Goal: Check status: Check status

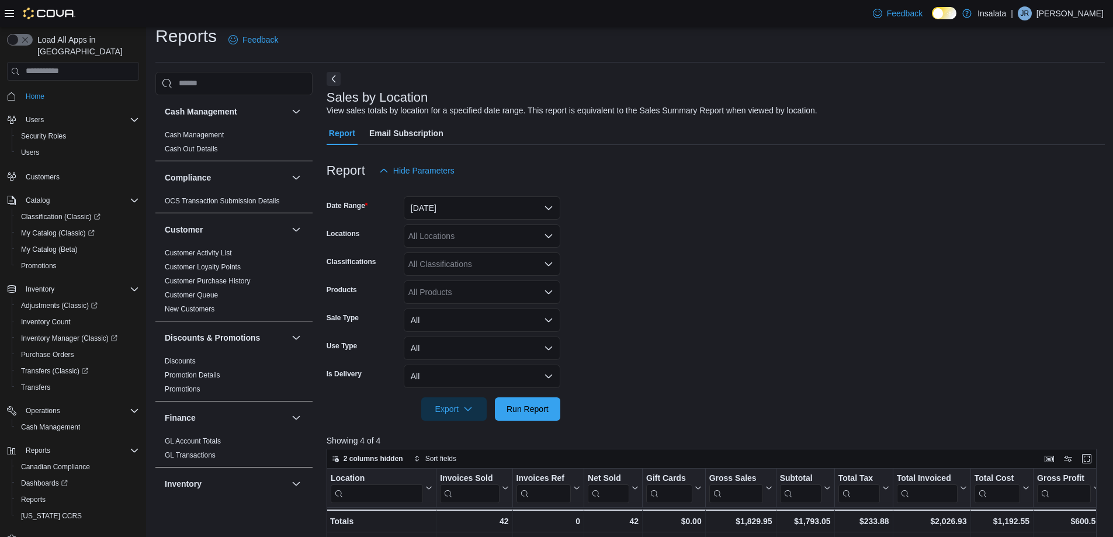
scroll to position [643, 0]
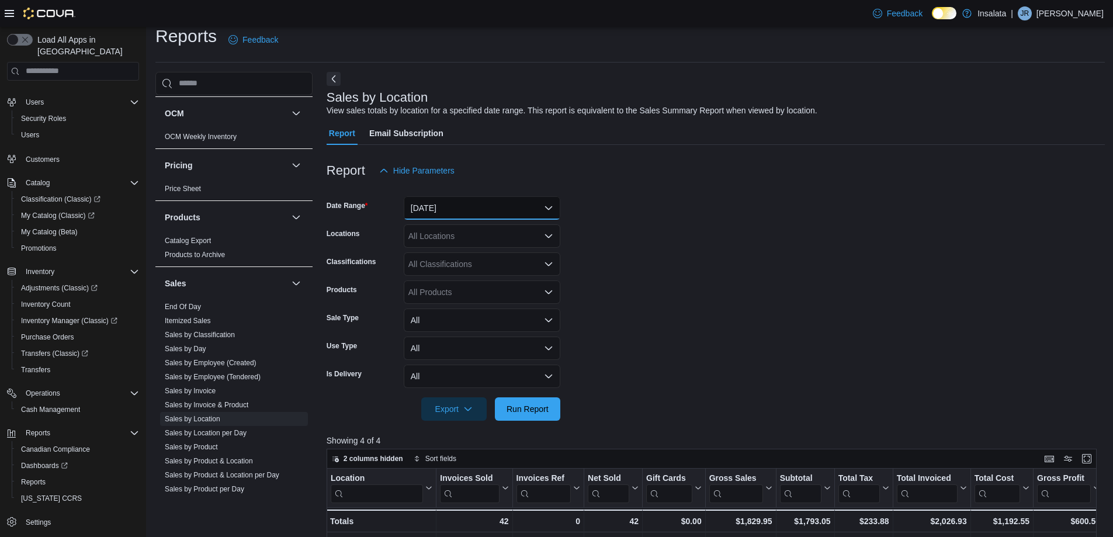
click at [475, 212] on button "[DATE]" at bounding box center [482, 207] width 157 height 23
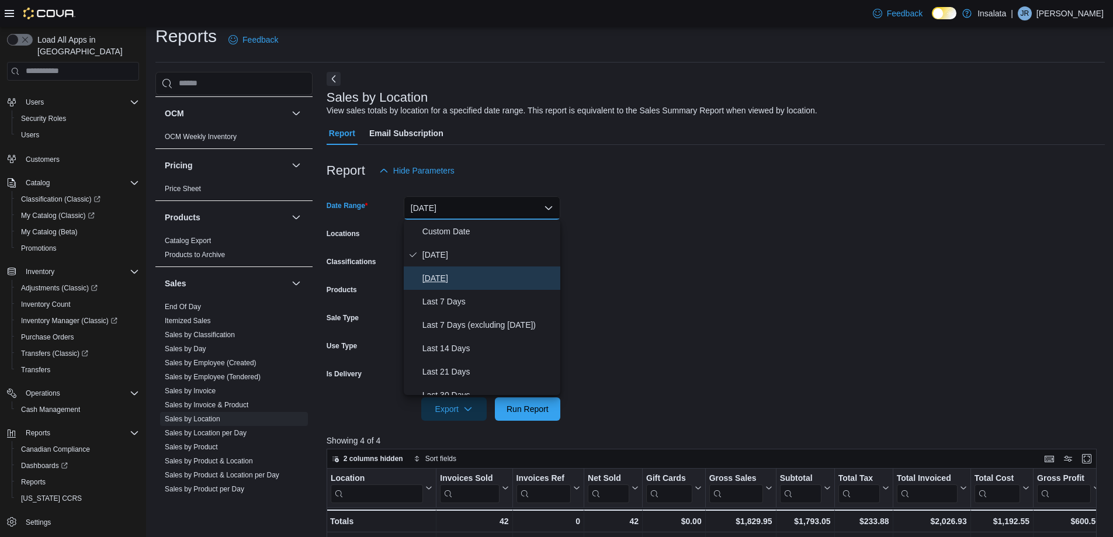
click at [469, 278] on span "[DATE]" at bounding box center [489, 278] width 133 height 14
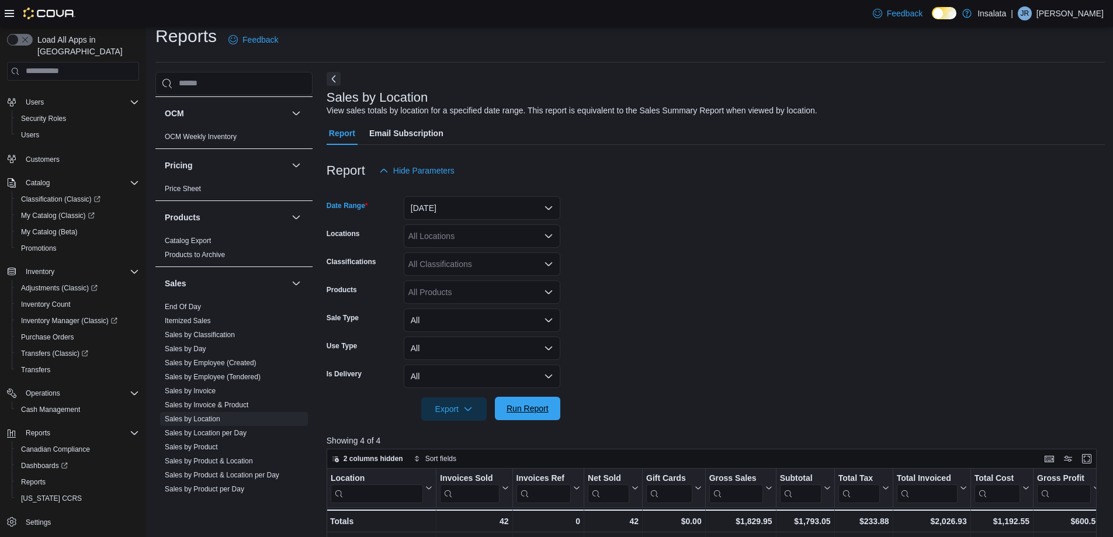
scroll to position [8, 0]
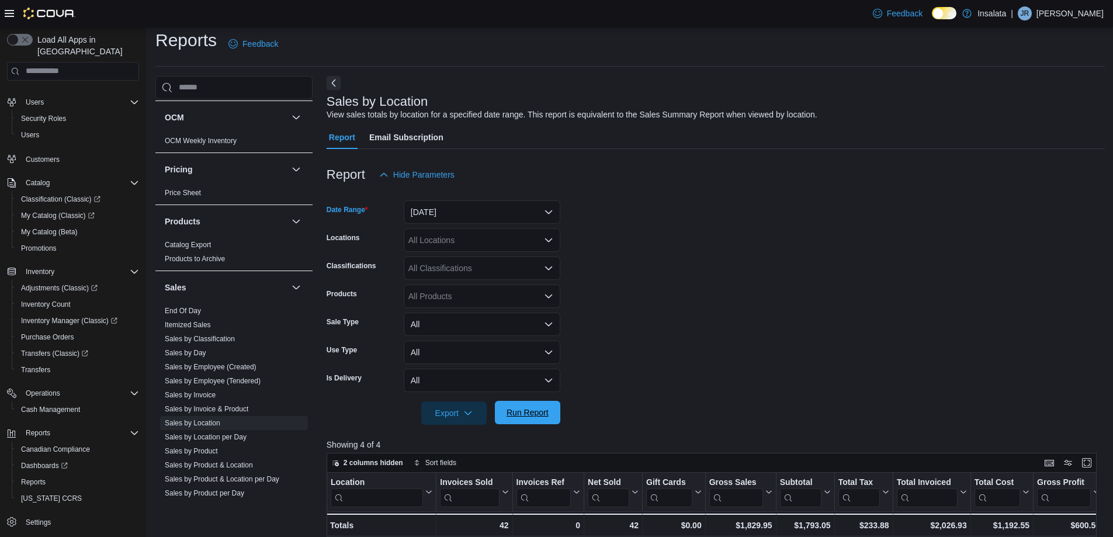
click at [518, 403] on form "Date Range [DATE] Locations All Locations Classifications All Classifications P…" at bounding box center [716, 305] width 778 height 238
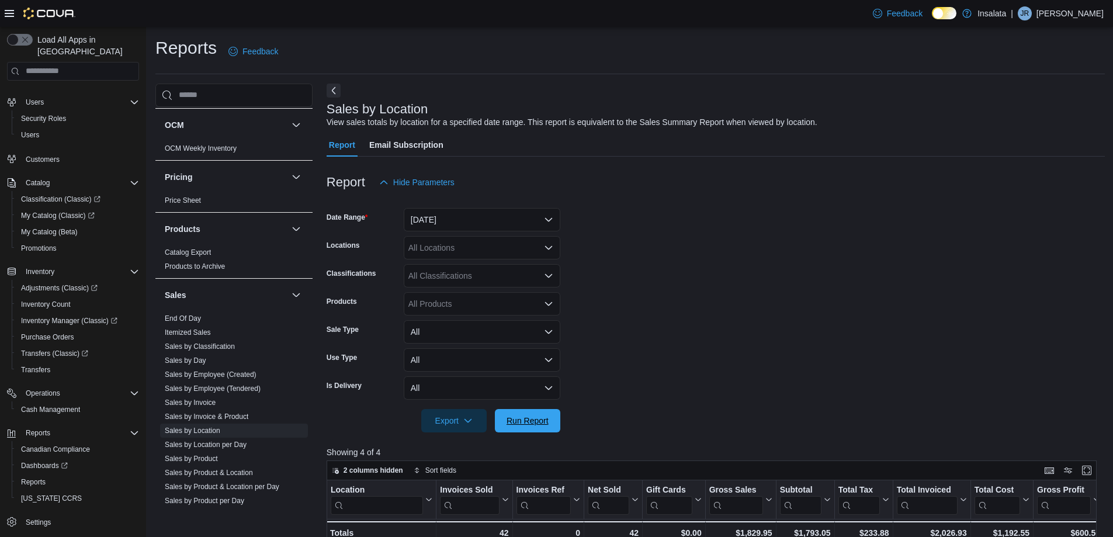
click at [550, 415] on span "Run Report" at bounding box center [527, 420] width 51 height 23
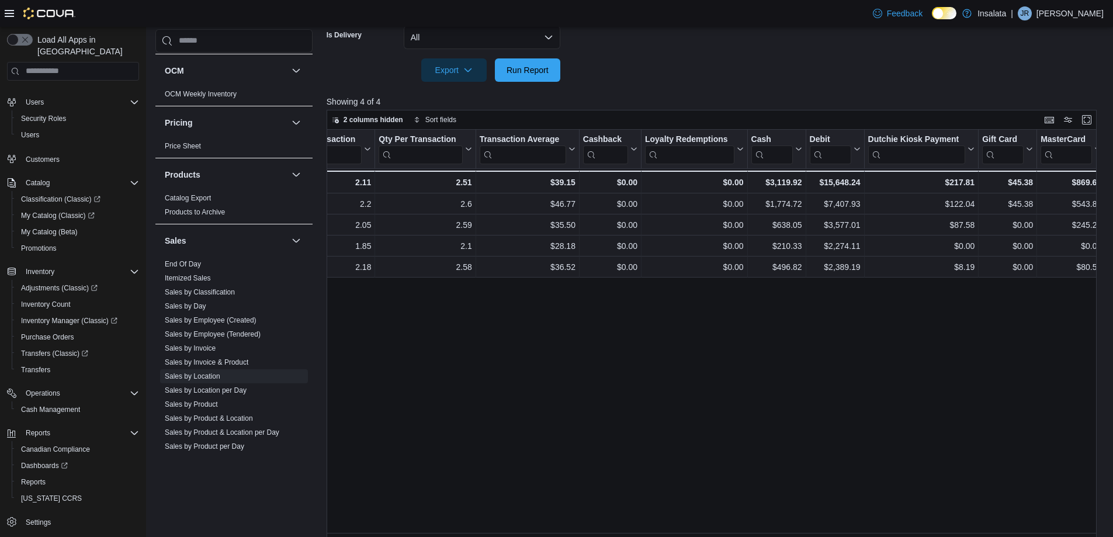
scroll to position [0, 1094]
drag, startPoint x: 531, startPoint y: 447, endPoint x: 526, endPoint y: 20, distance: 427.2
click at [531, 445] on div "Location Click to view column header actions Invoices Sold Click to view column…" at bounding box center [716, 335] width 778 height 410
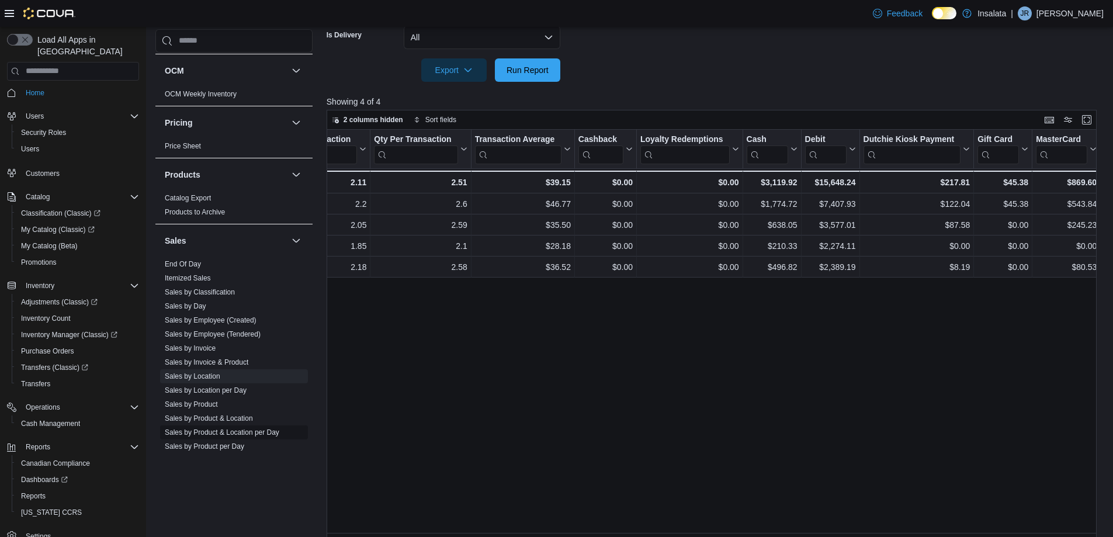
scroll to position [0, 0]
click at [202, 376] on link "Sales by Location" at bounding box center [193, 376] width 56 height 8
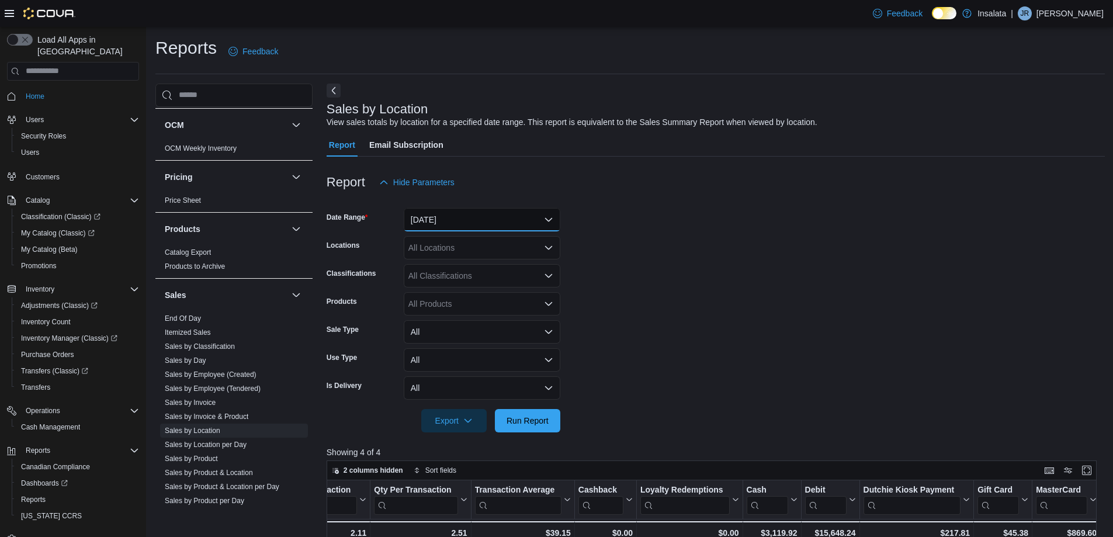
click at [452, 214] on button "[DATE]" at bounding box center [482, 219] width 157 height 23
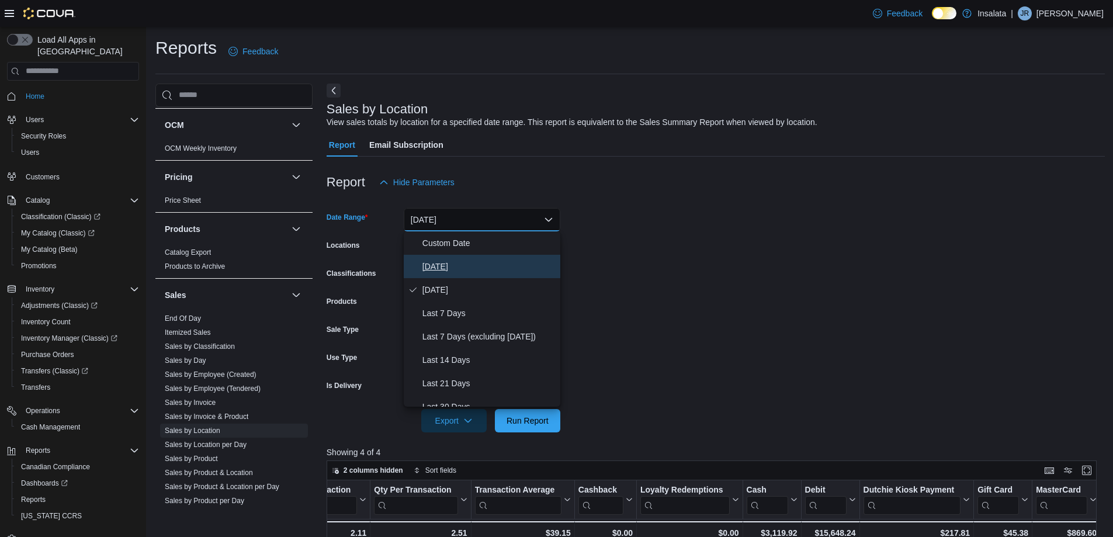
click at [461, 272] on span "[DATE]" at bounding box center [489, 266] width 133 height 14
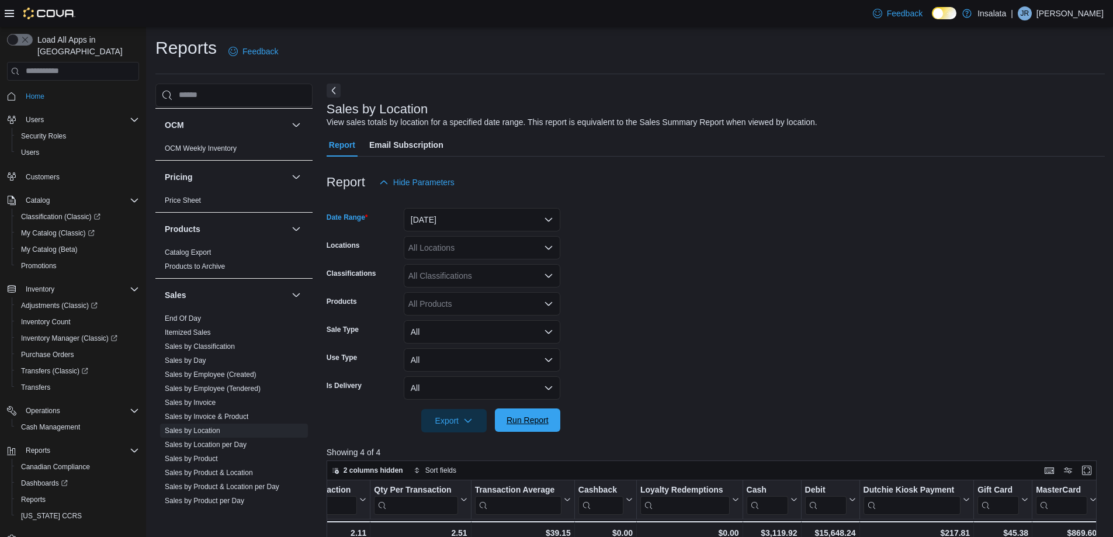
click at [522, 419] on span "Run Report" at bounding box center [528, 420] width 42 height 12
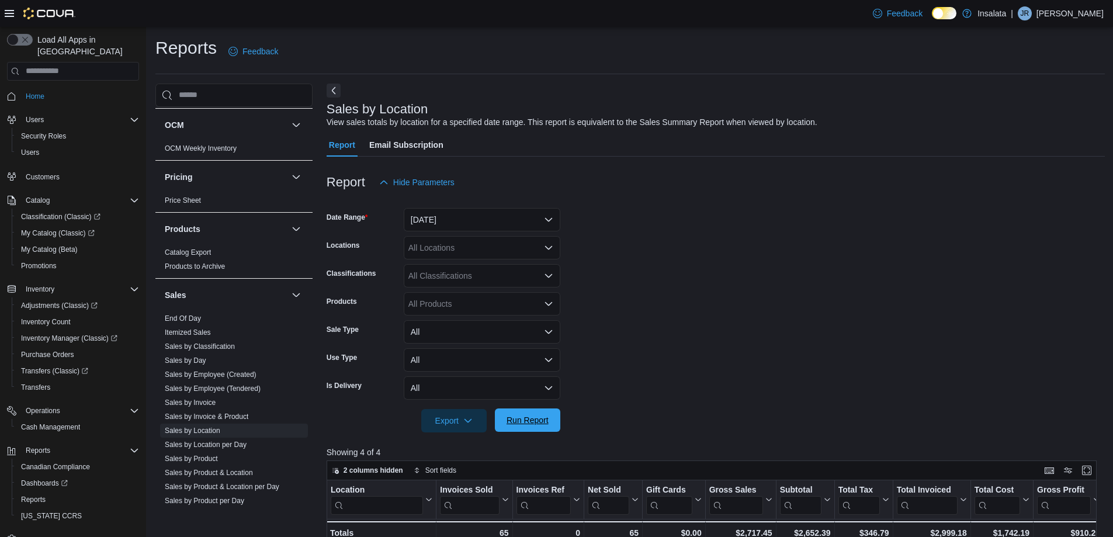
click at [511, 417] on span "Run Report" at bounding box center [528, 420] width 42 height 12
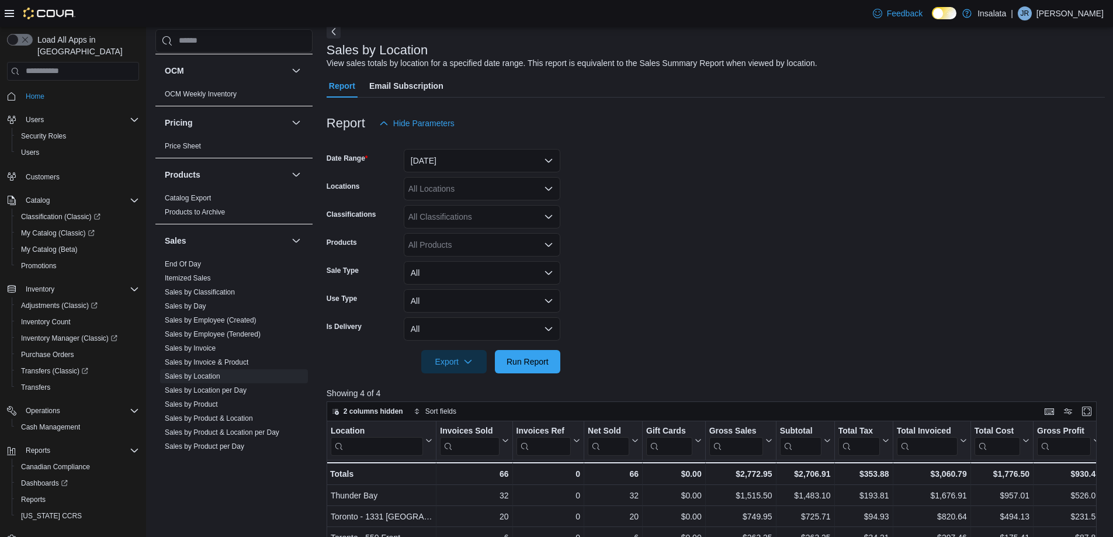
scroll to position [58, 0]
drag, startPoint x: 538, startPoint y: 352, endPoint x: 278, endPoint y: 331, distance: 260.9
click at [538, 352] on span "Run Report" at bounding box center [527, 362] width 51 height 23
